Goal: Information Seeking & Learning: Learn about a topic

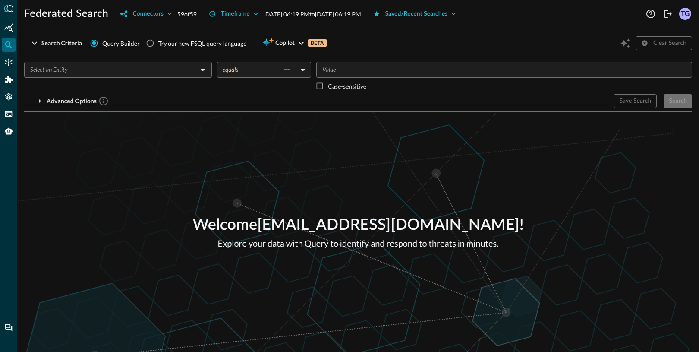
click at [163, 43] on div "Try our new FSQL query language" at bounding box center [202, 43] width 88 height 9
click at [158, 43] on input "Try our new FSQL query language" at bounding box center [150, 43] width 16 height 16
radio input "true"
radio input "false"
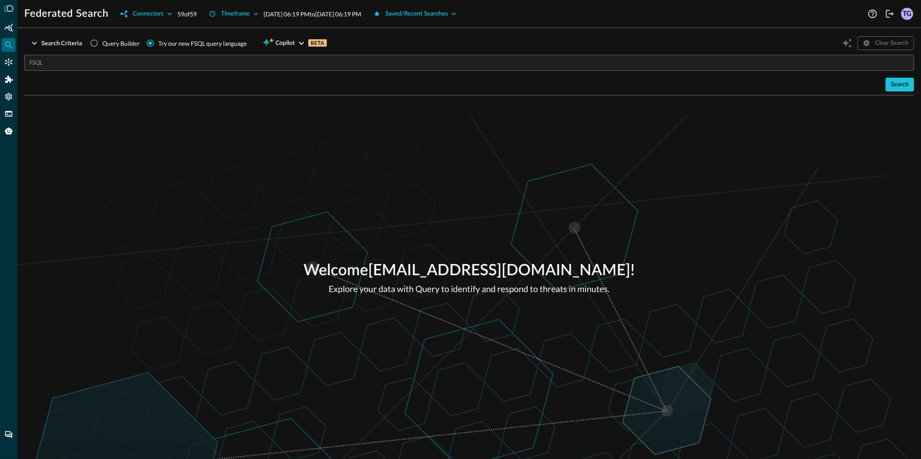
click at [221, 62] on input "text" at bounding box center [471, 63] width 884 height 16
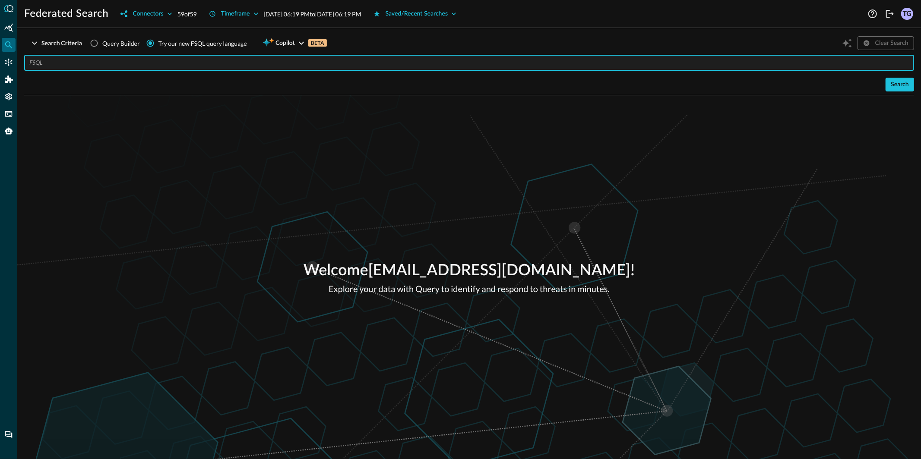
paste input "QUERY detection_finding.**, email_activity.** WITH detection_finding.severity_i…"
type input "QUERY detection_finding.**, email_activity.** WITH detection_finding.severity_i…"
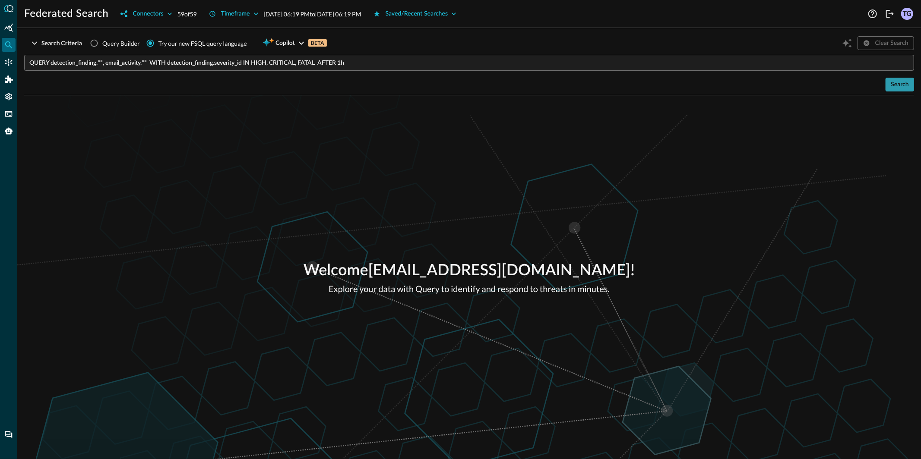
click at [651, 90] on button "Search" at bounding box center [899, 85] width 28 height 14
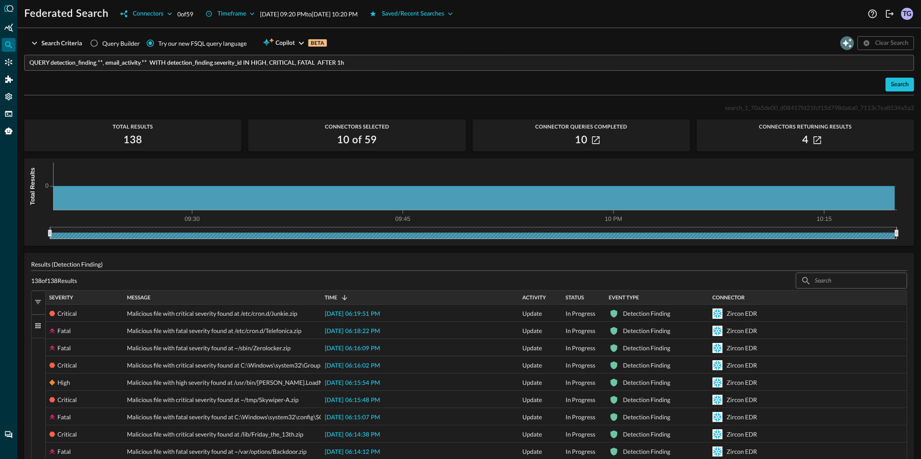
click at [651, 46] on icon "Open Query Copilot" at bounding box center [846, 42] width 9 height 9
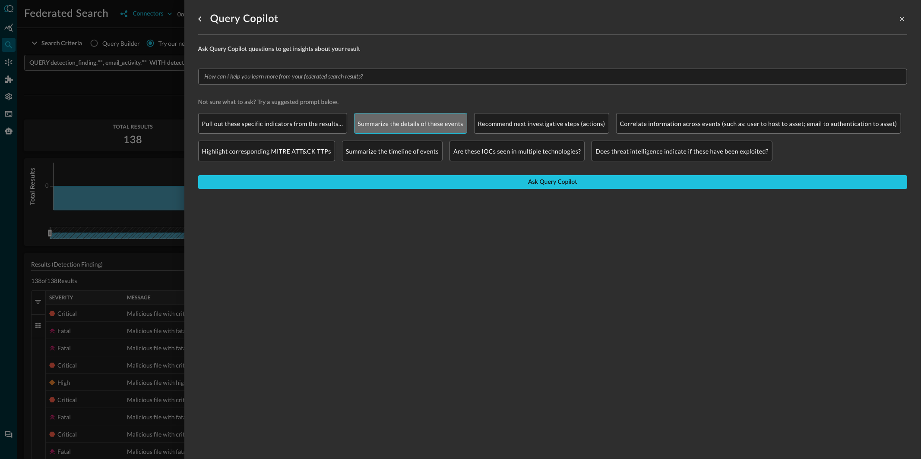
click at [422, 124] on p "Summarize the details of these events" at bounding box center [411, 123] width 106 height 9
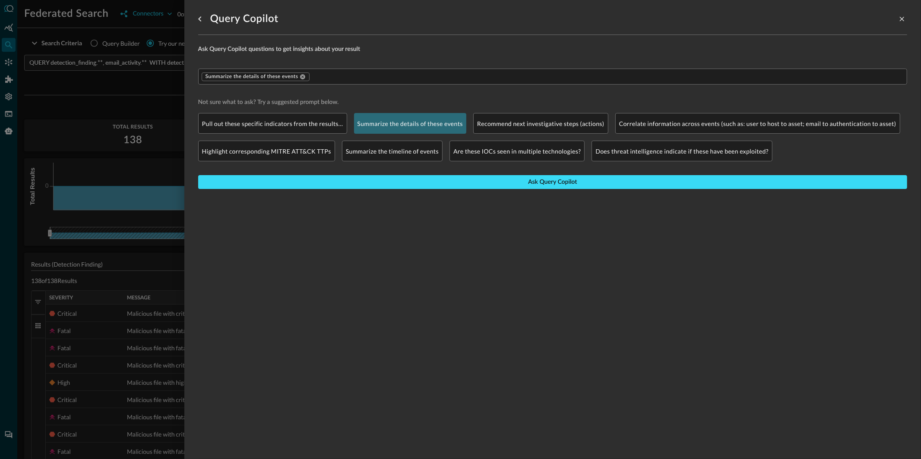
click at [428, 183] on button "Ask Query Copilot" at bounding box center [552, 182] width 709 height 14
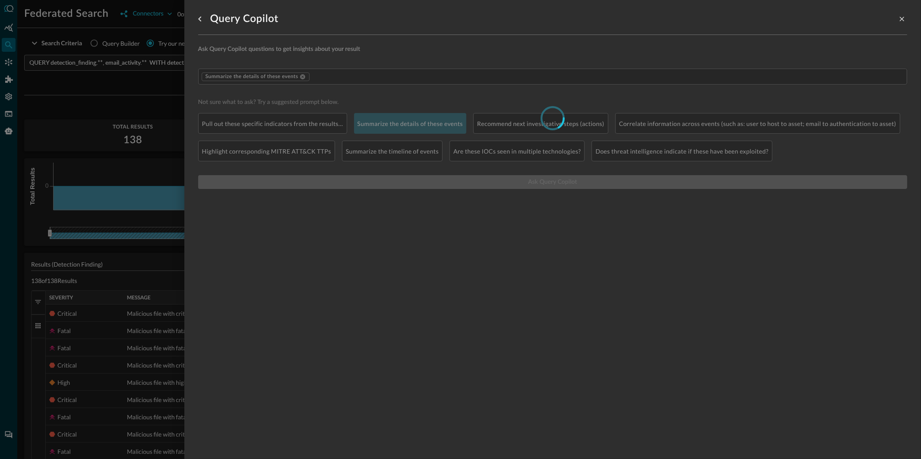
click at [91, 104] on div at bounding box center [460, 229] width 921 height 459
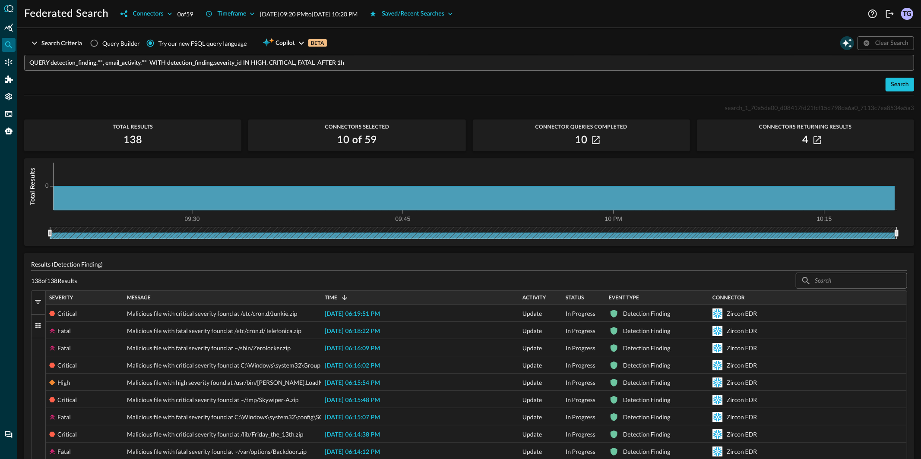
click at [651, 47] on icon "Open Query Copilot" at bounding box center [847, 43] width 10 height 10
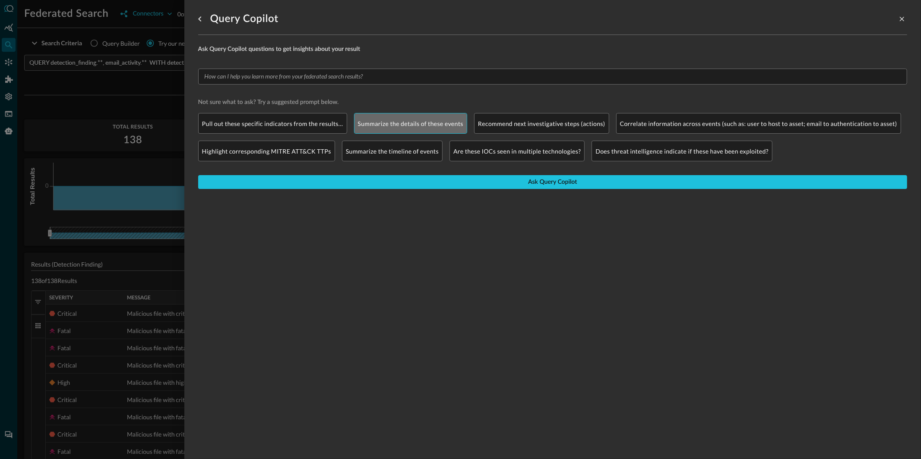
click at [385, 123] on p "Summarize the details of these events" at bounding box center [411, 123] width 106 height 9
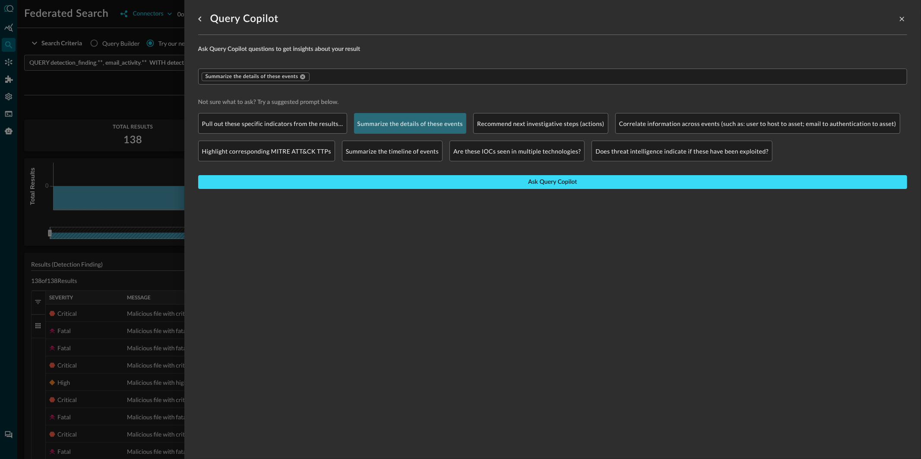
click at [376, 185] on button "Ask Query Copilot" at bounding box center [552, 182] width 709 height 14
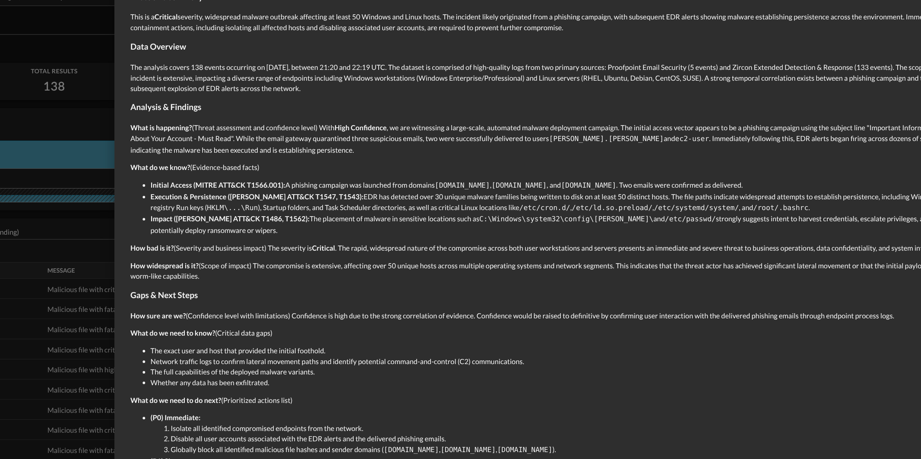
scroll to position [6, 0]
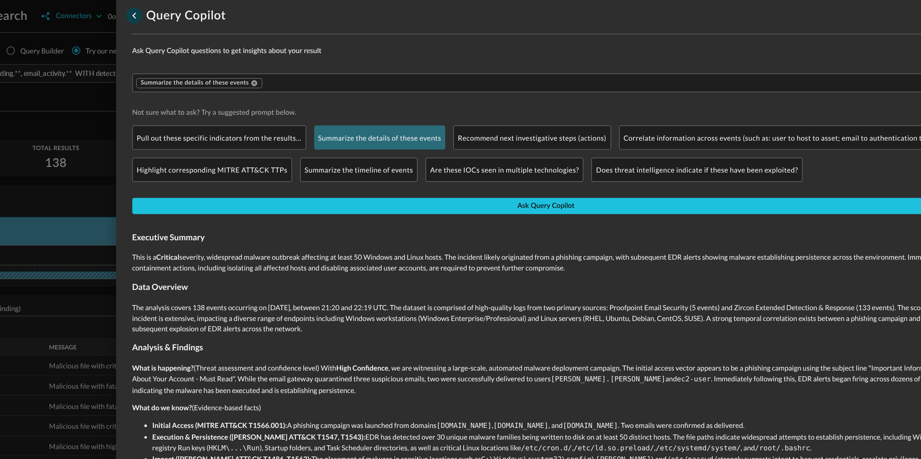
click at [201, 13] on icon "go back" at bounding box center [200, 13] width 10 height 10
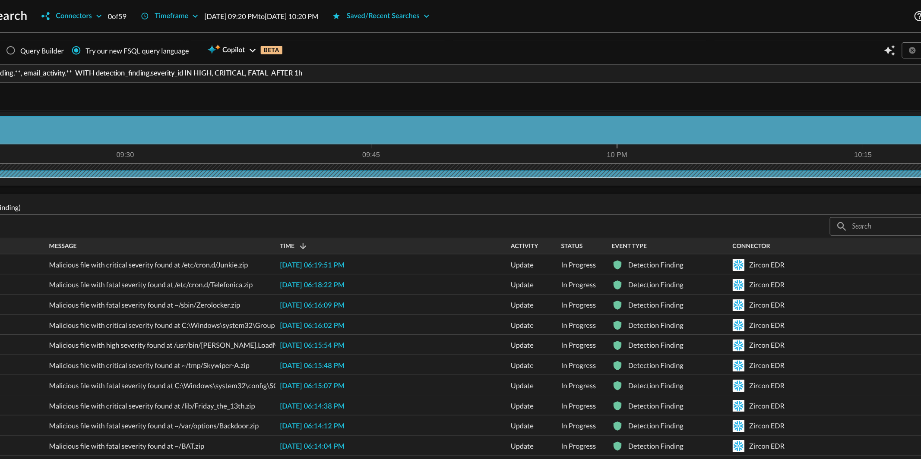
scroll to position [97, 0]
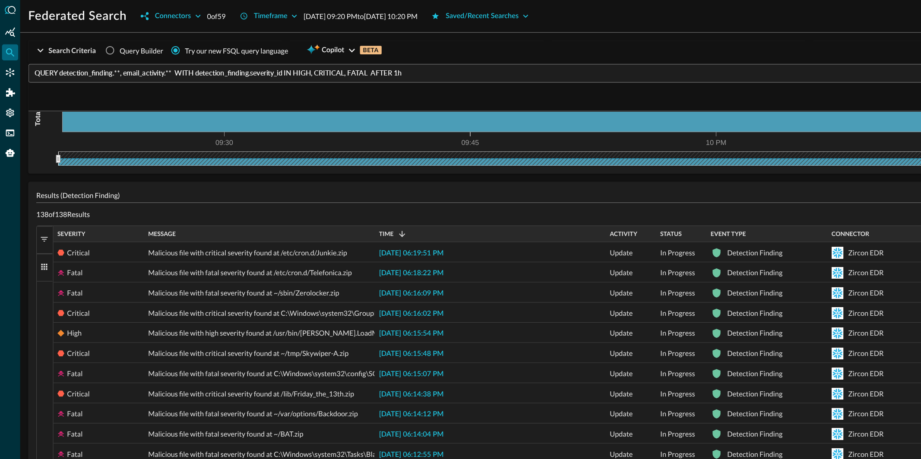
click at [42, 207] on button "Filters" at bounding box center [39, 206] width 14 height 24
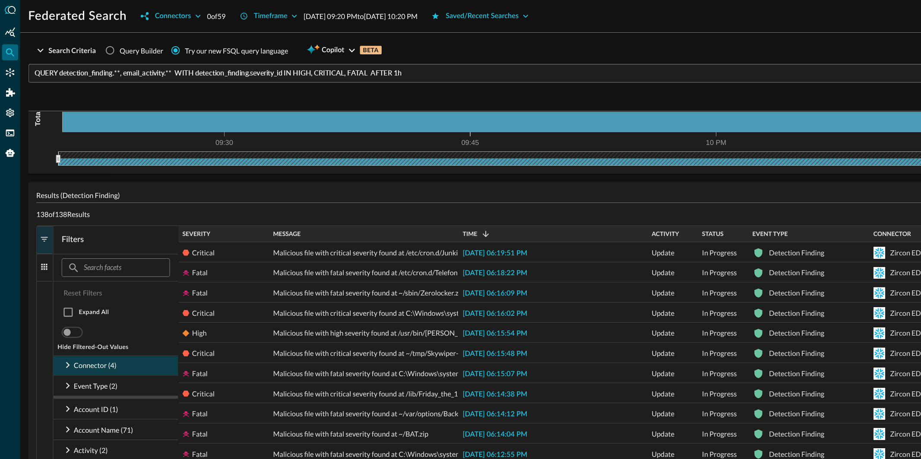
click at [59, 314] on icon at bounding box center [58, 313] width 10 height 10
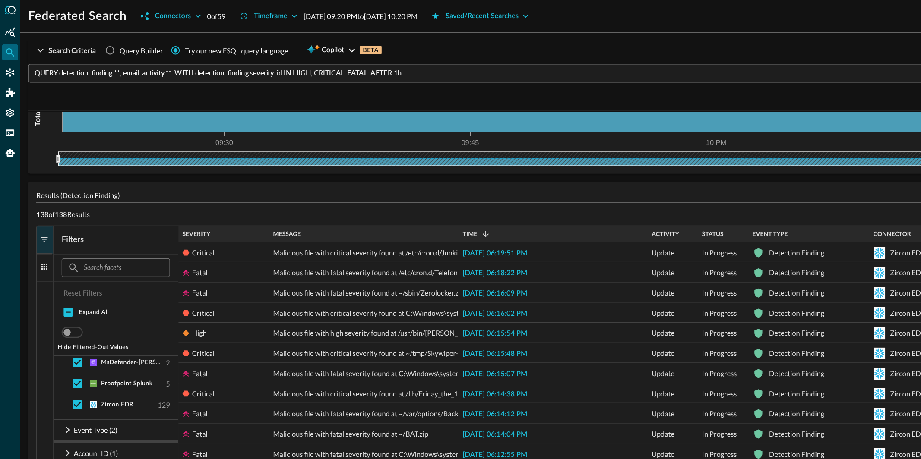
scroll to position [57, 0]
click at [72, 326] on p "Event Type (2)" at bounding box center [82, 368] width 38 height 9
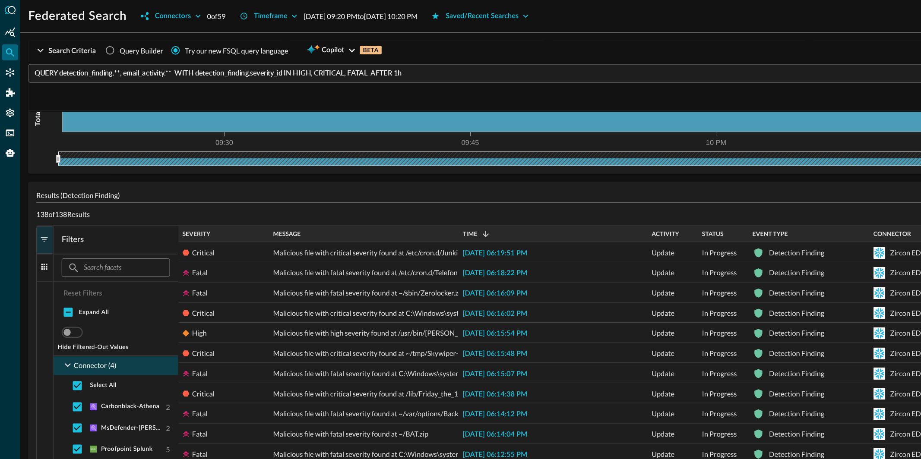
click at [56, 315] on icon at bounding box center [58, 313] width 10 height 10
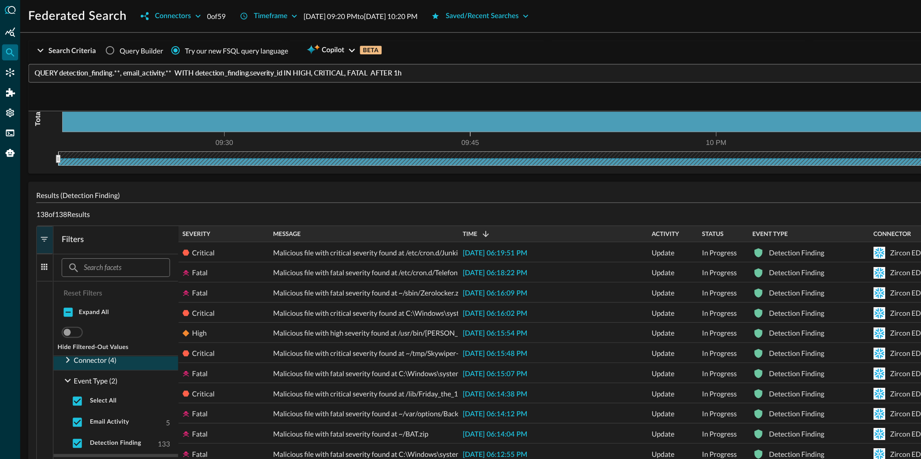
scroll to position [5, 0]
click at [55, 325] on icon at bounding box center [58, 326] width 10 height 10
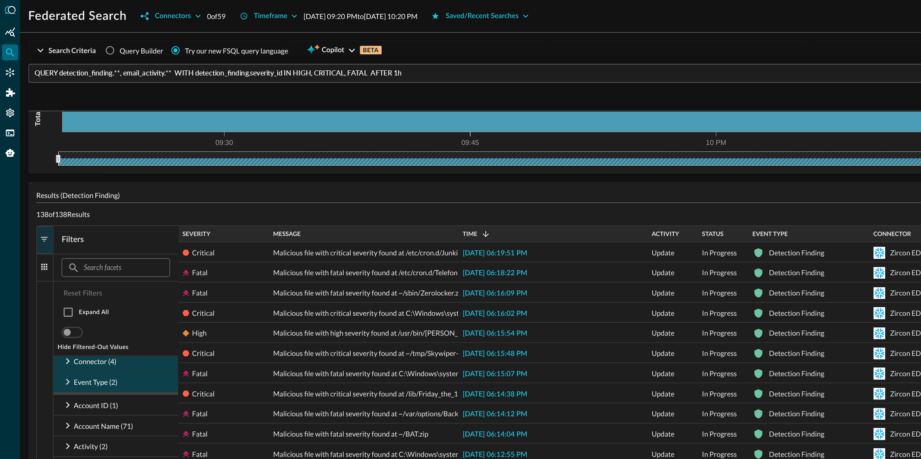
scroll to position [0, 0]
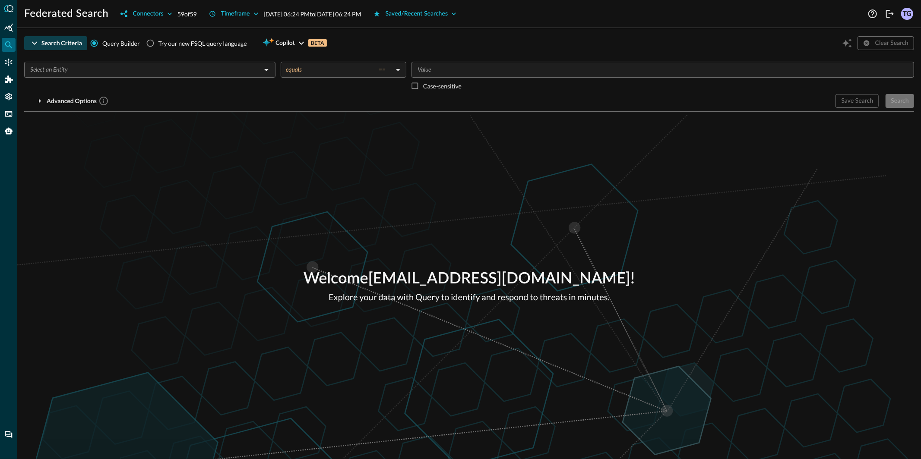
click at [58, 44] on div "Search Criteria" at bounding box center [61, 43] width 41 height 11
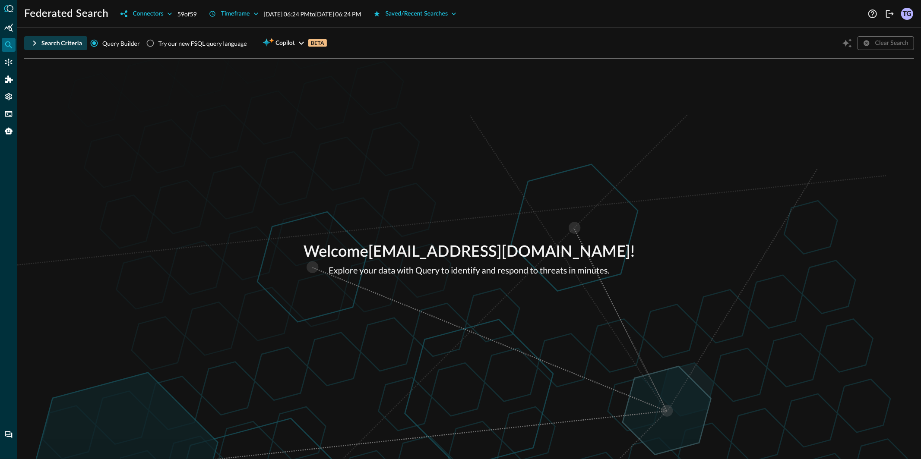
click at [58, 44] on div "Search Criteria" at bounding box center [61, 43] width 41 height 11
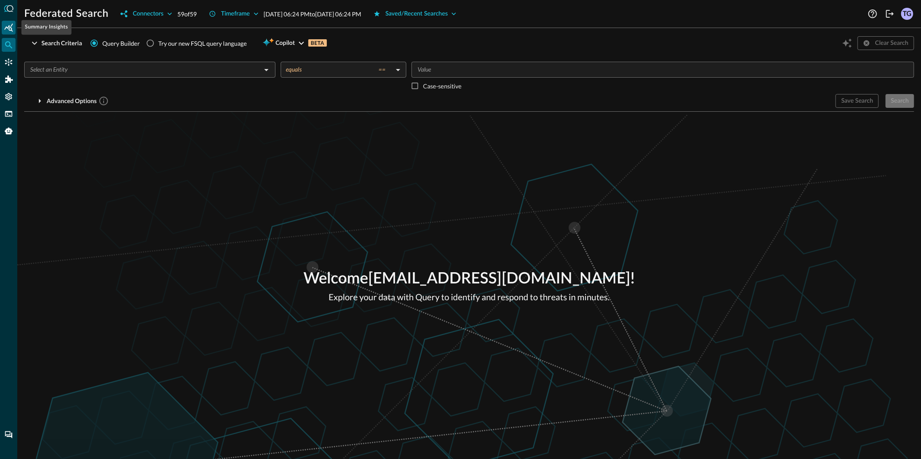
click at [7, 28] on icon "Summary Insights" at bounding box center [8, 27] width 9 height 8
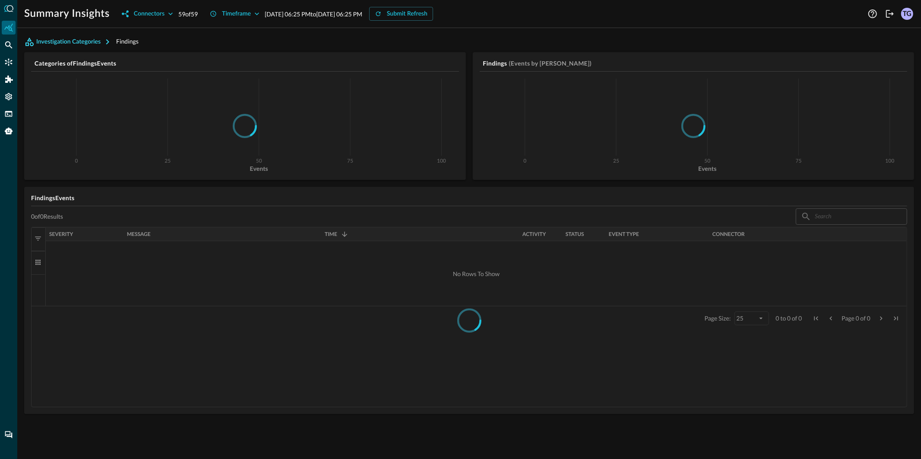
click at [76, 44] on button "Investigation Categories" at bounding box center [70, 42] width 92 height 14
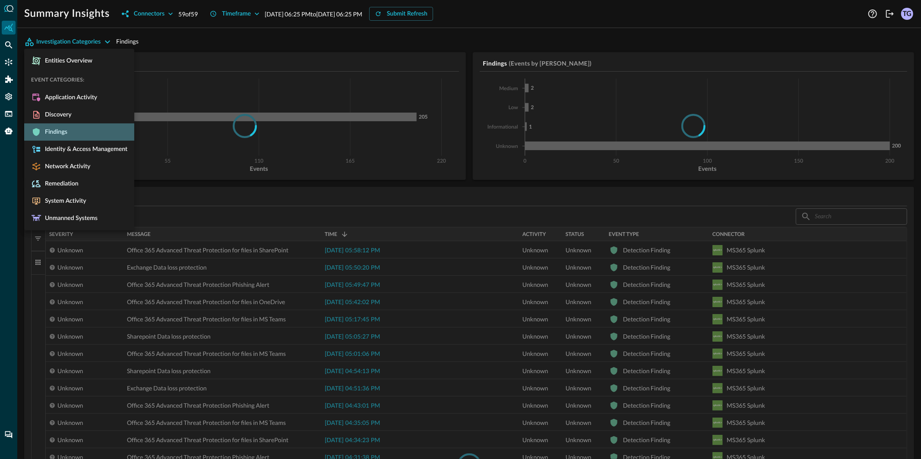
click at [55, 132] on span "Findings" at bounding box center [54, 132] width 26 height 8
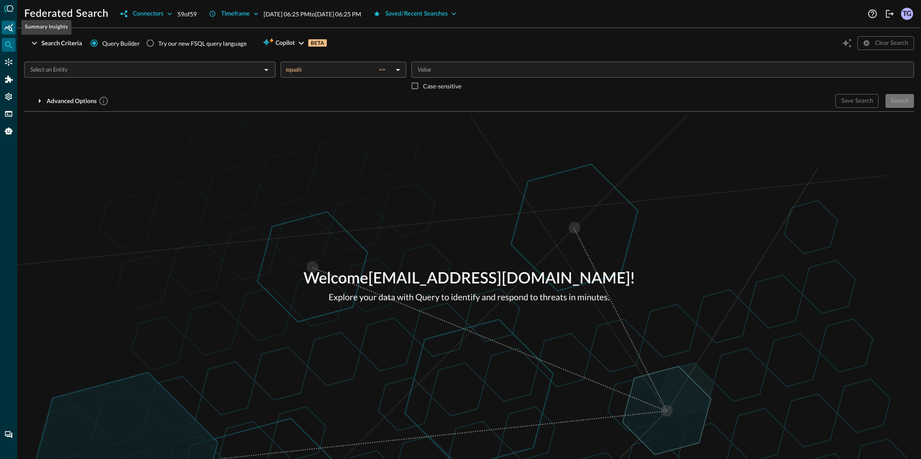
click at [6, 27] on icon "Summary Insights" at bounding box center [8, 27] width 9 height 8
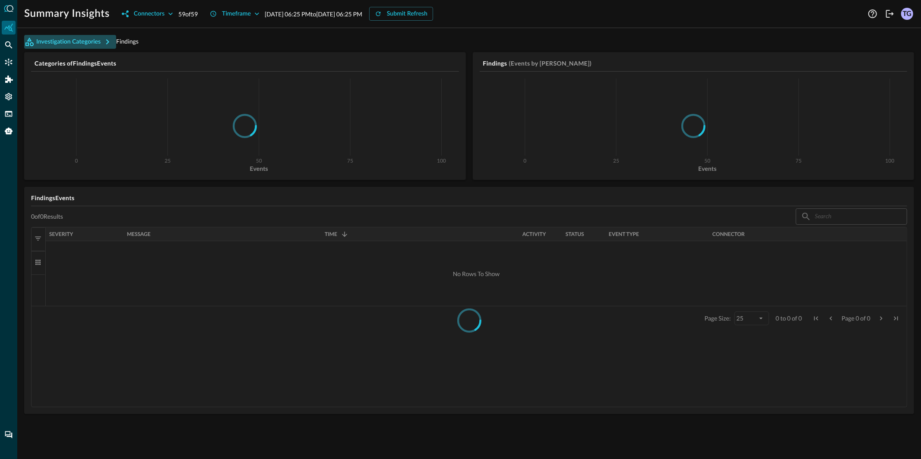
click at [72, 43] on button "Investigation Categories" at bounding box center [70, 42] width 92 height 14
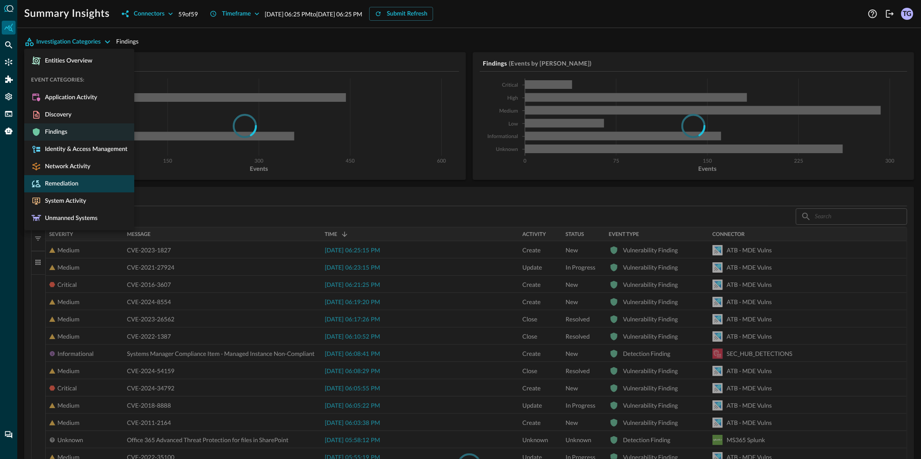
click at [62, 187] on span "Remediation" at bounding box center [59, 184] width 37 height 8
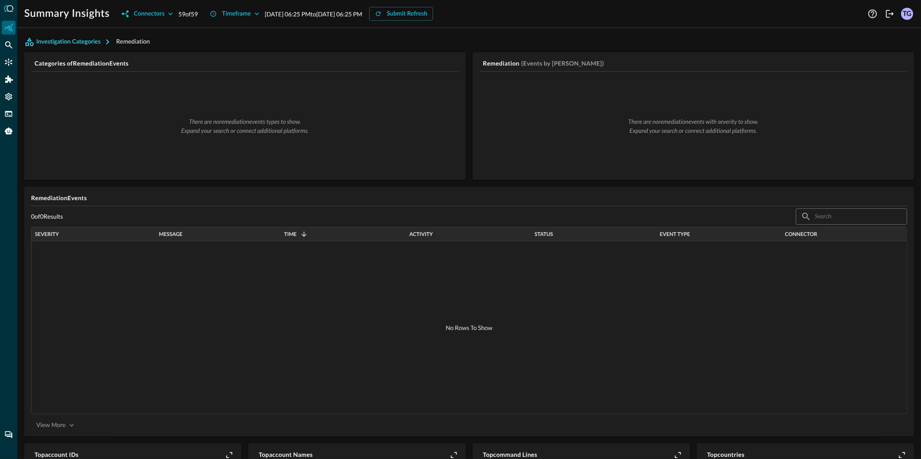
click at [73, 39] on button "Investigation Categories" at bounding box center [70, 42] width 92 height 14
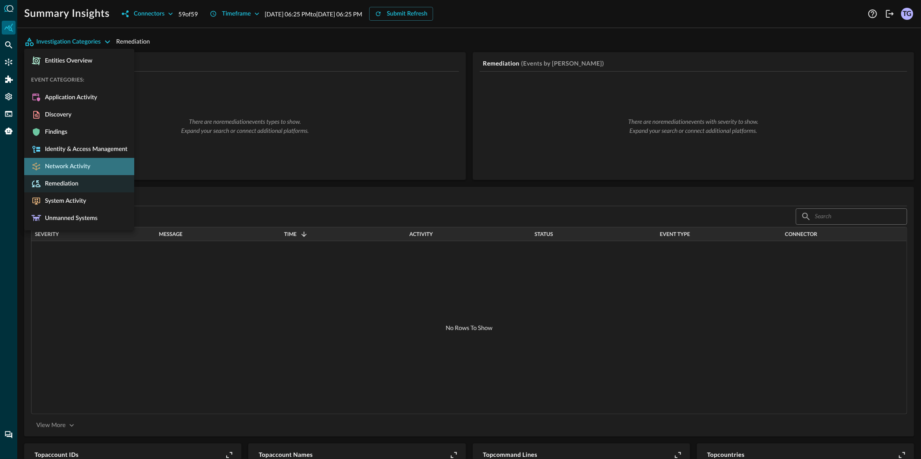
click at [72, 170] on li "Network Activity" at bounding box center [79, 166] width 110 height 17
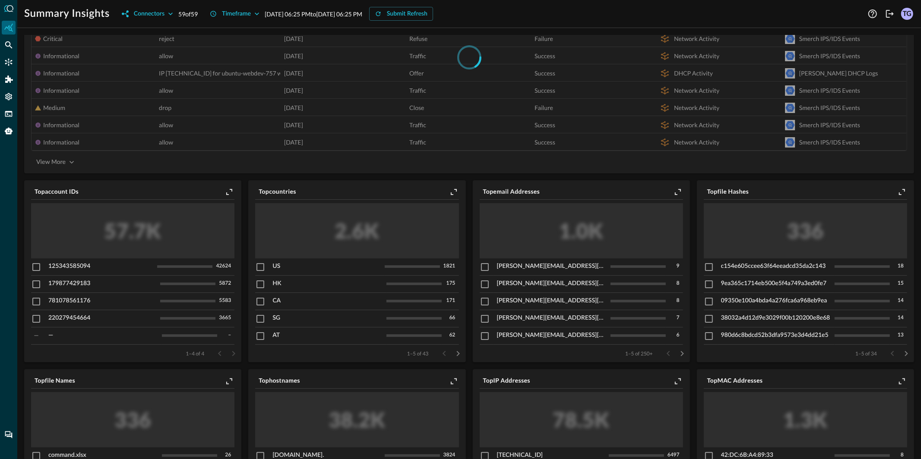
scroll to position [270, 0]
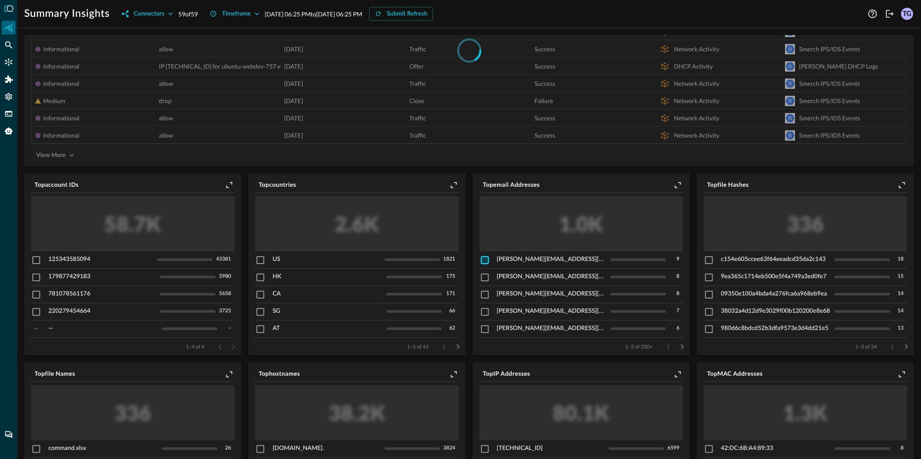
click at [483, 259] on input "checkbox" at bounding box center [485, 260] width 10 height 10
checkbox input "true"
click at [665, 187] on icon "Pivot to Search" at bounding box center [667, 186] width 8 height 8
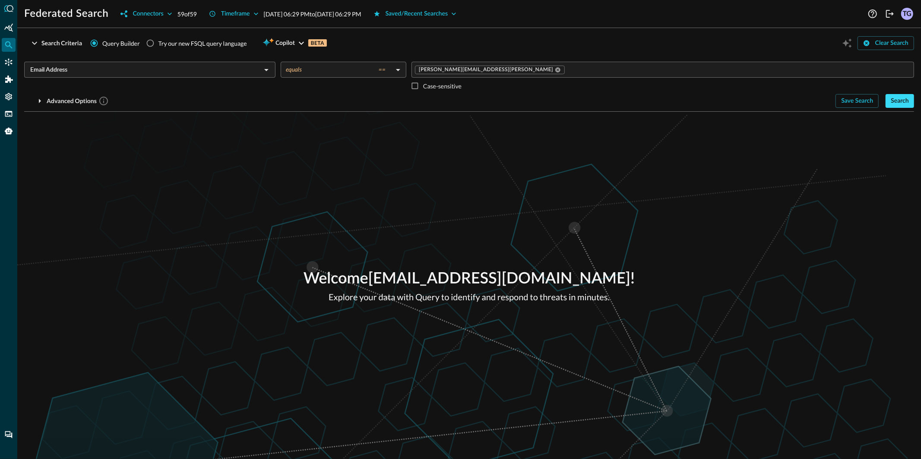
click at [893, 103] on div "Search" at bounding box center [899, 101] width 18 height 11
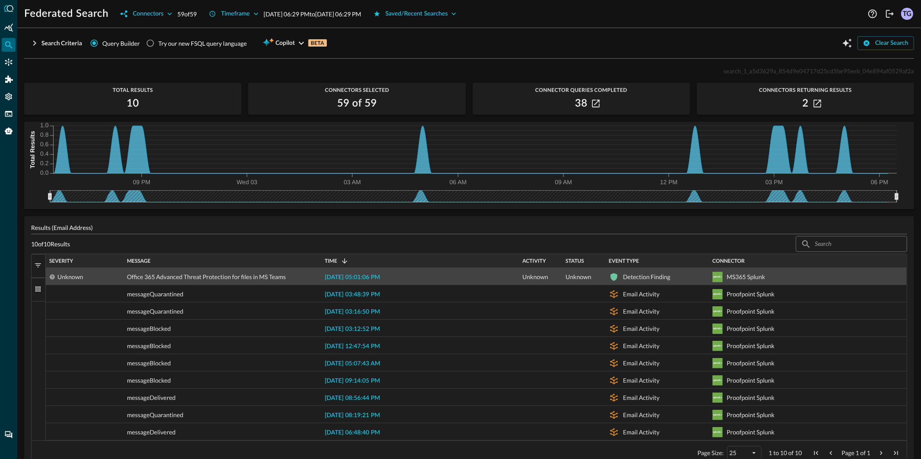
scroll to position [20, 0]
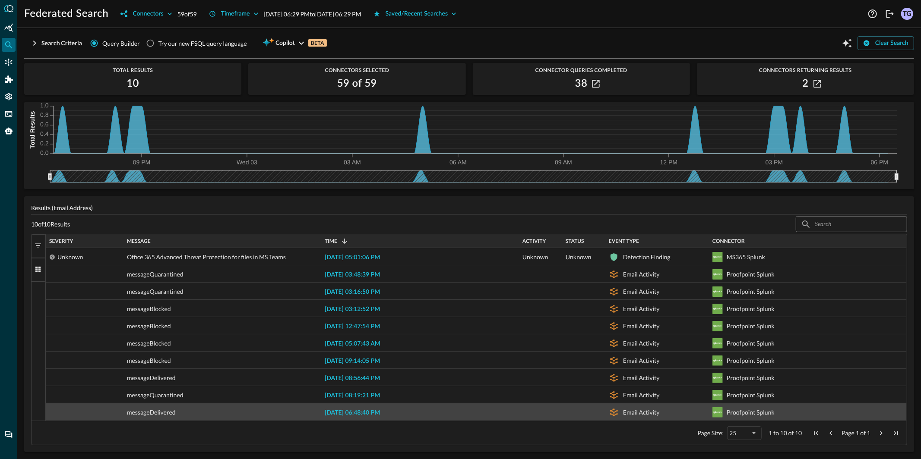
click at [341, 412] on span "[DATE] 06:48:40 PM" at bounding box center [352, 413] width 55 height 6
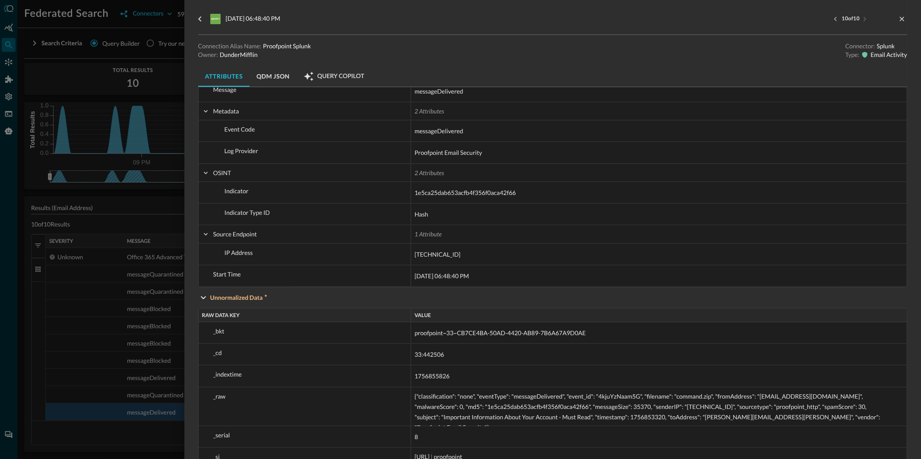
scroll to position [109, 0]
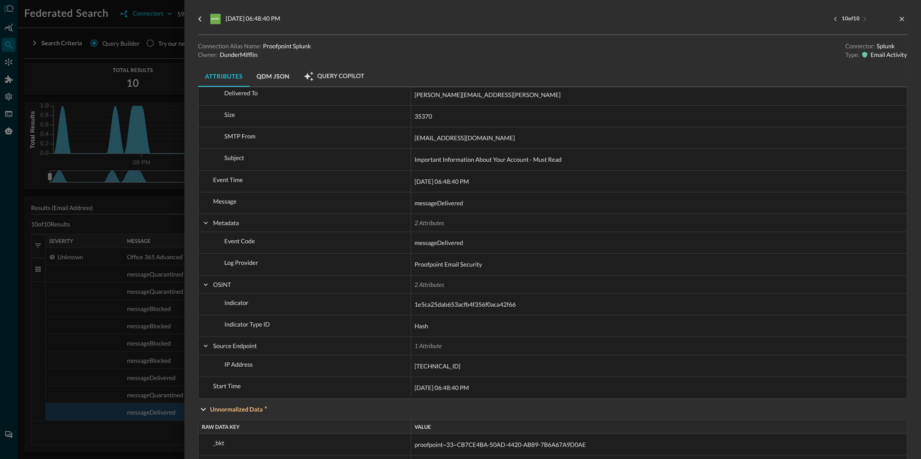
click at [50, 353] on div at bounding box center [460, 229] width 921 height 459
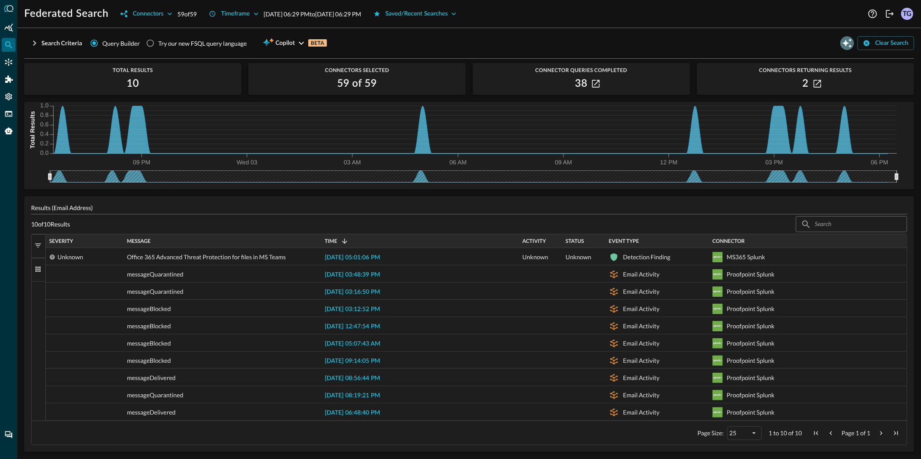
click at [844, 41] on icon "Open Query Copilot" at bounding box center [847, 43] width 10 height 10
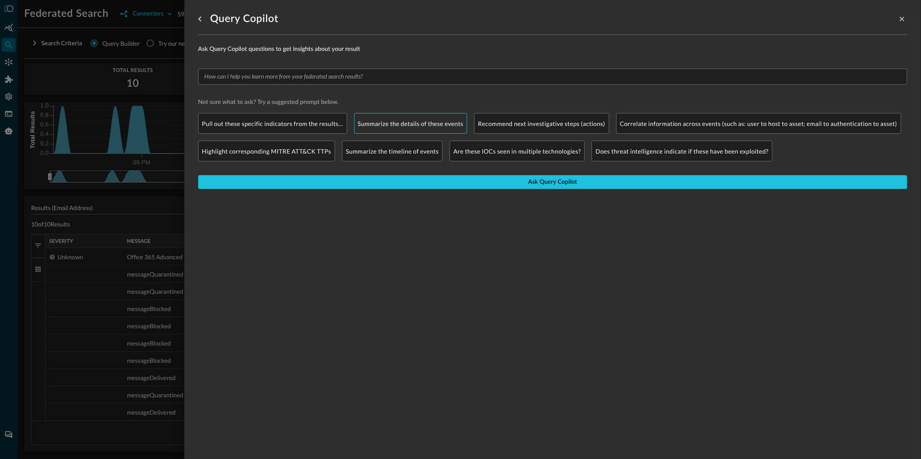
click at [419, 121] on p "Summarize the details of these events" at bounding box center [411, 123] width 106 height 9
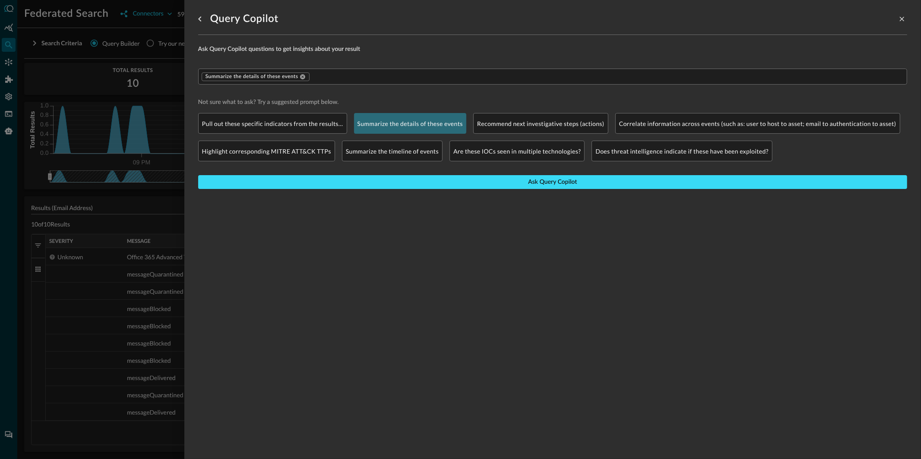
click at [410, 182] on button "Ask Query Copilot" at bounding box center [552, 182] width 709 height 14
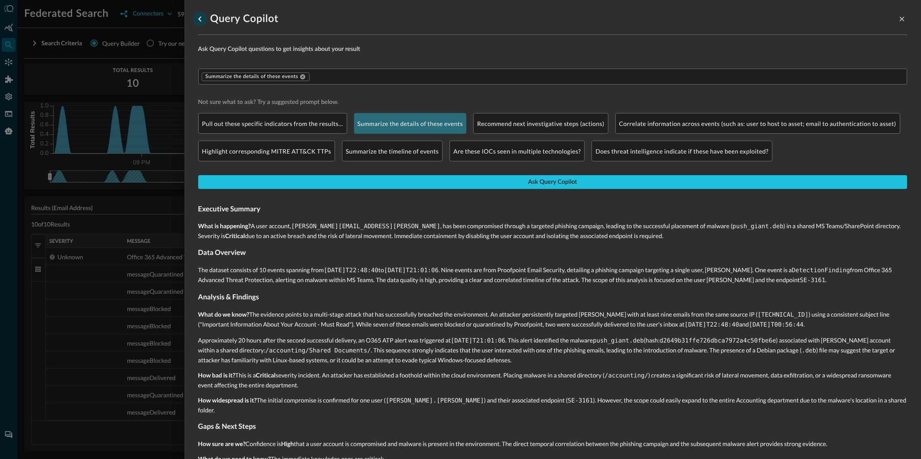
click at [201, 19] on icon "go back" at bounding box center [200, 19] width 10 height 10
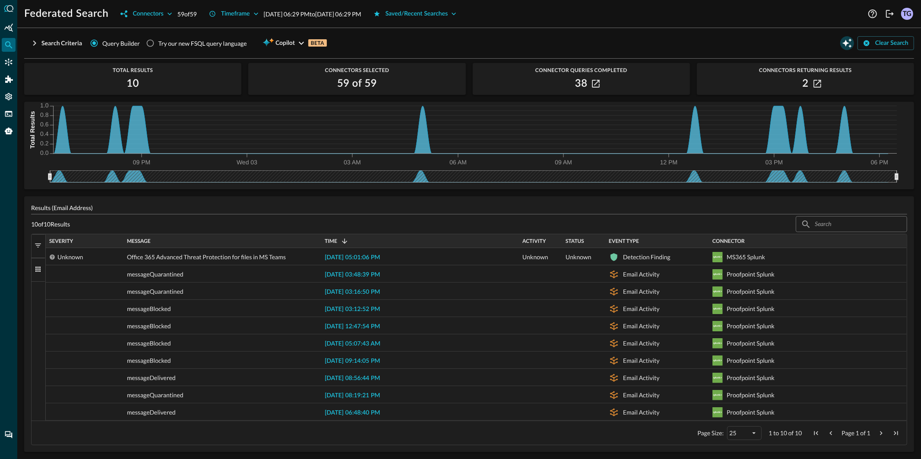
click at [848, 47] on icon "Open Query Copilot" at bounding box center [847, 43] width 10 height 10
